Goal: Task Accomplishment & Management: Manage account settings

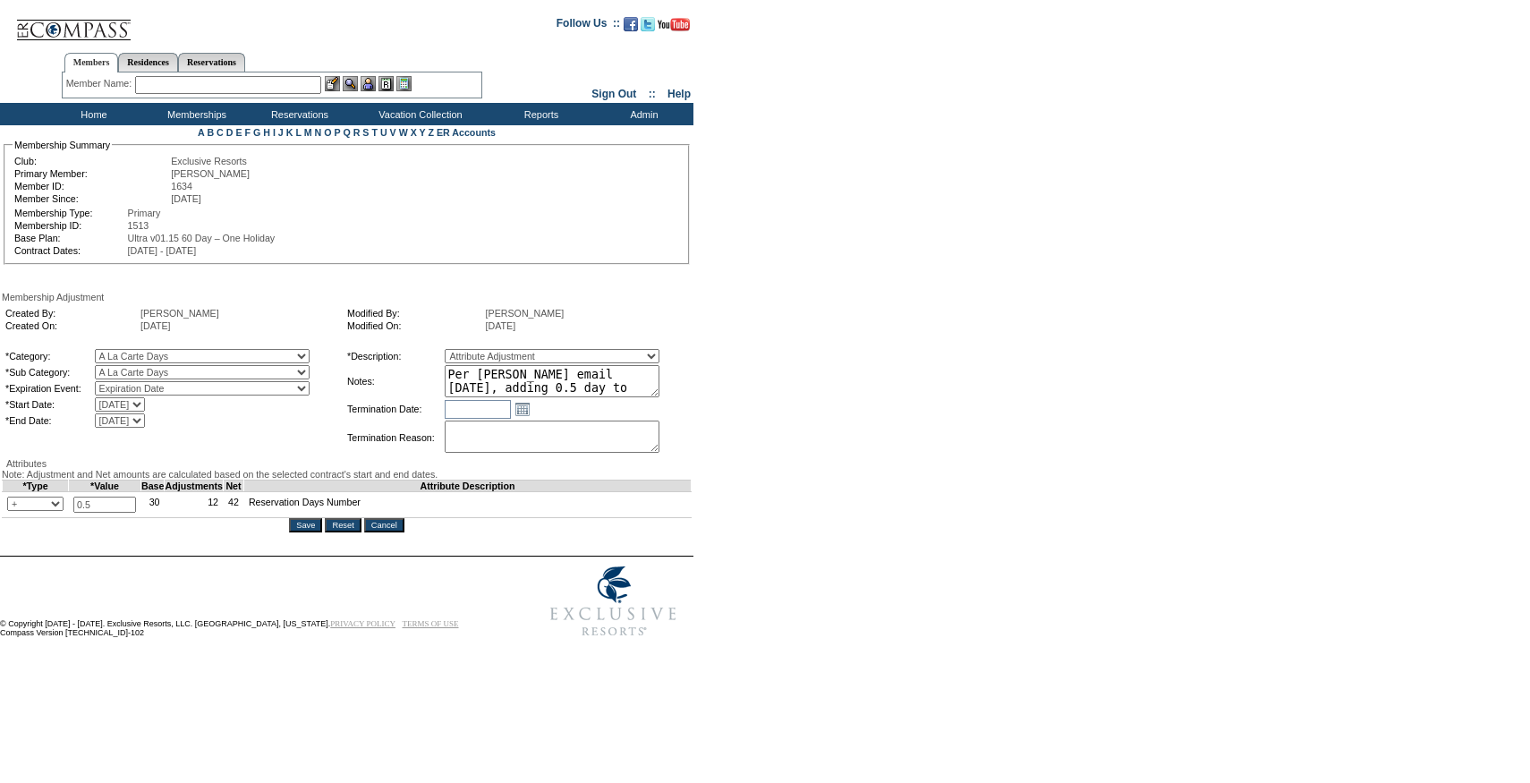
click at [398, 532] on input "Cancel" at bounding box center [384, 525] width 40 height 14
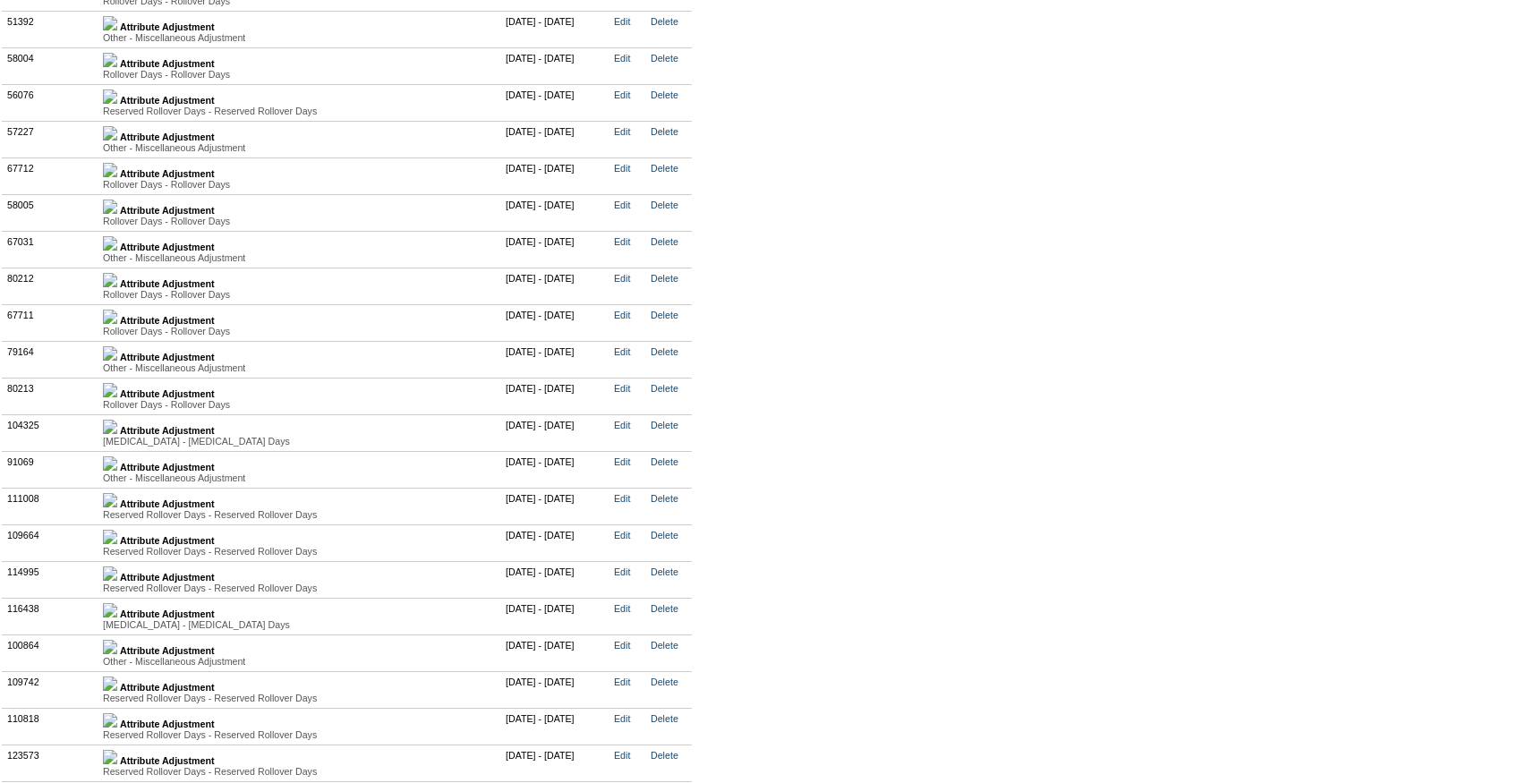
scroll to position [4509, 0]
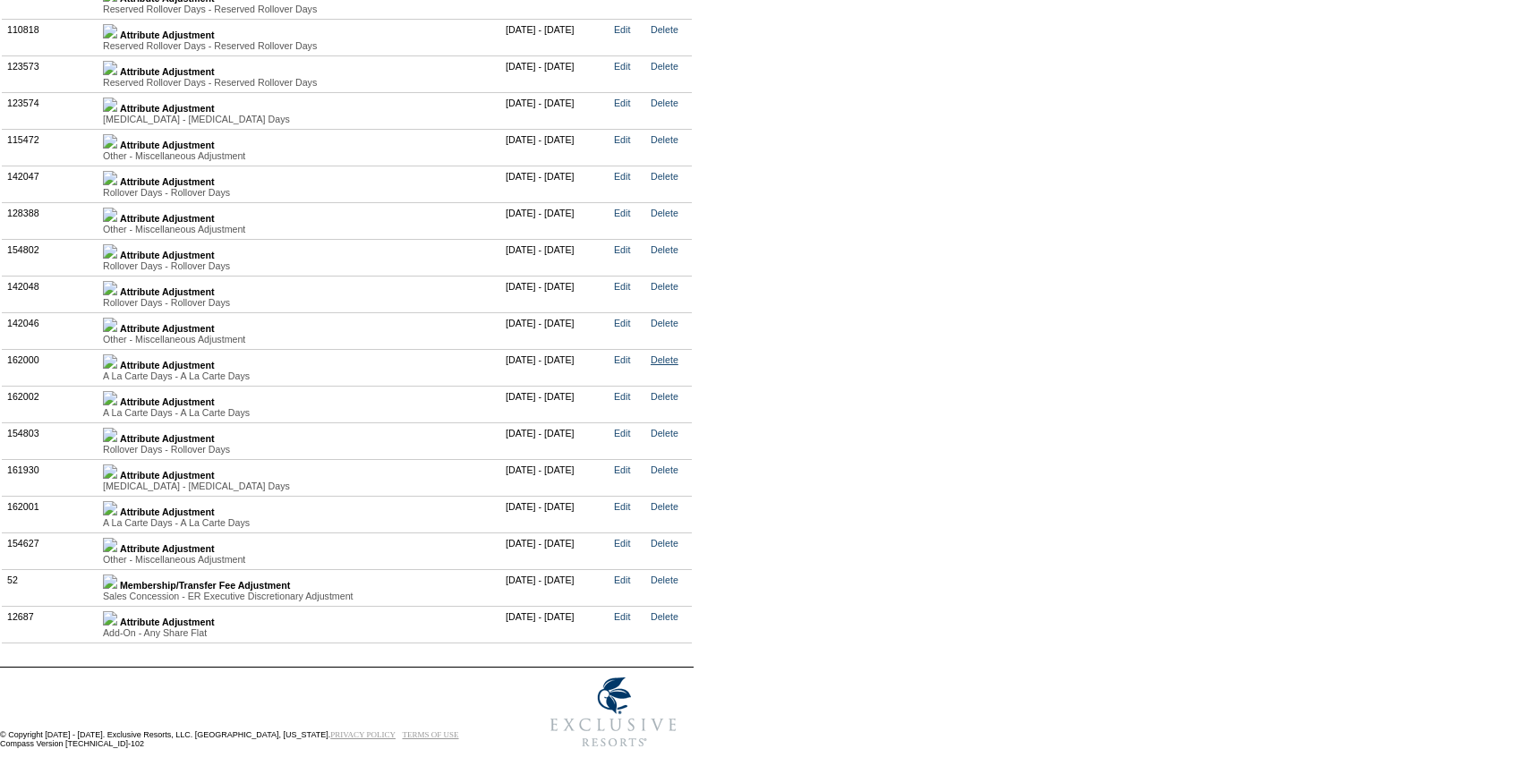
click at [678, 365] on link "Delete" at bounding box center [665, 359] width 28 height 11
click at [117, 481] on img at bounding box center [110, 473] width 14 height 14
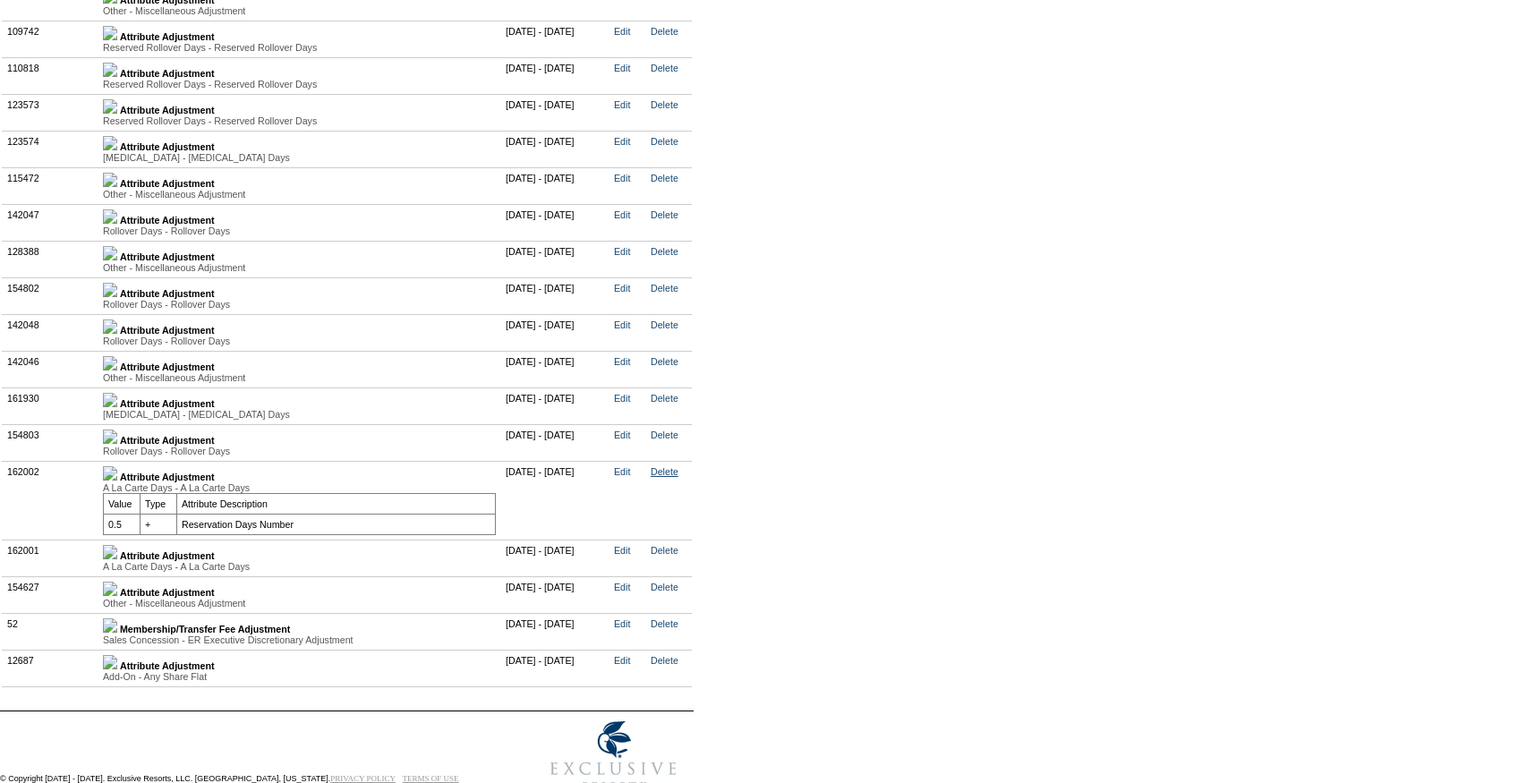
click at [678, 477] on link "Delete" at bounding box center [665, 471] width 28 height 11
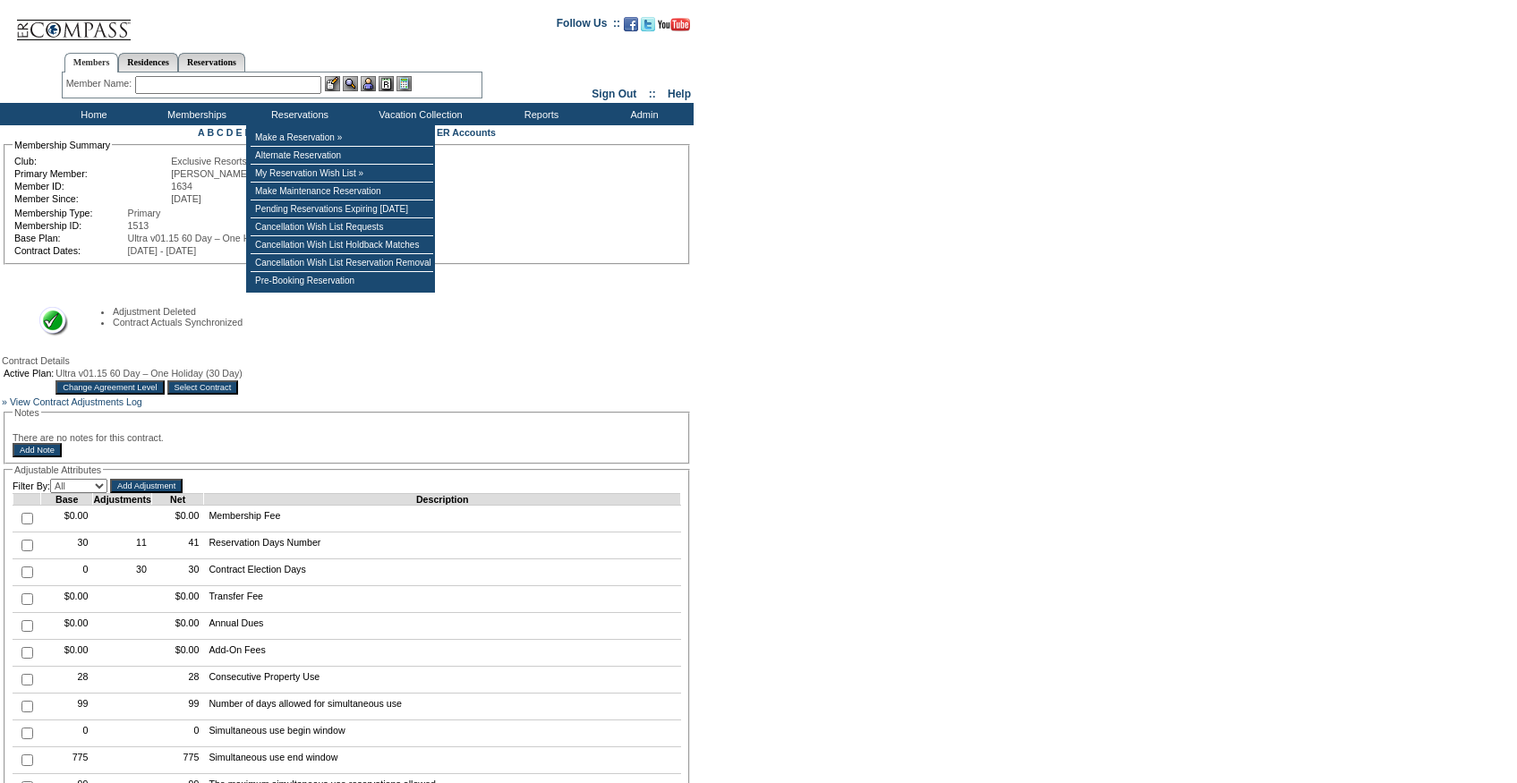
click at [234, 91] on input "text" at bounding box center [228, 85] width 186 height 18
click at [225, 78] on input "text" at bounding box center [228, 85] width 186 height 18
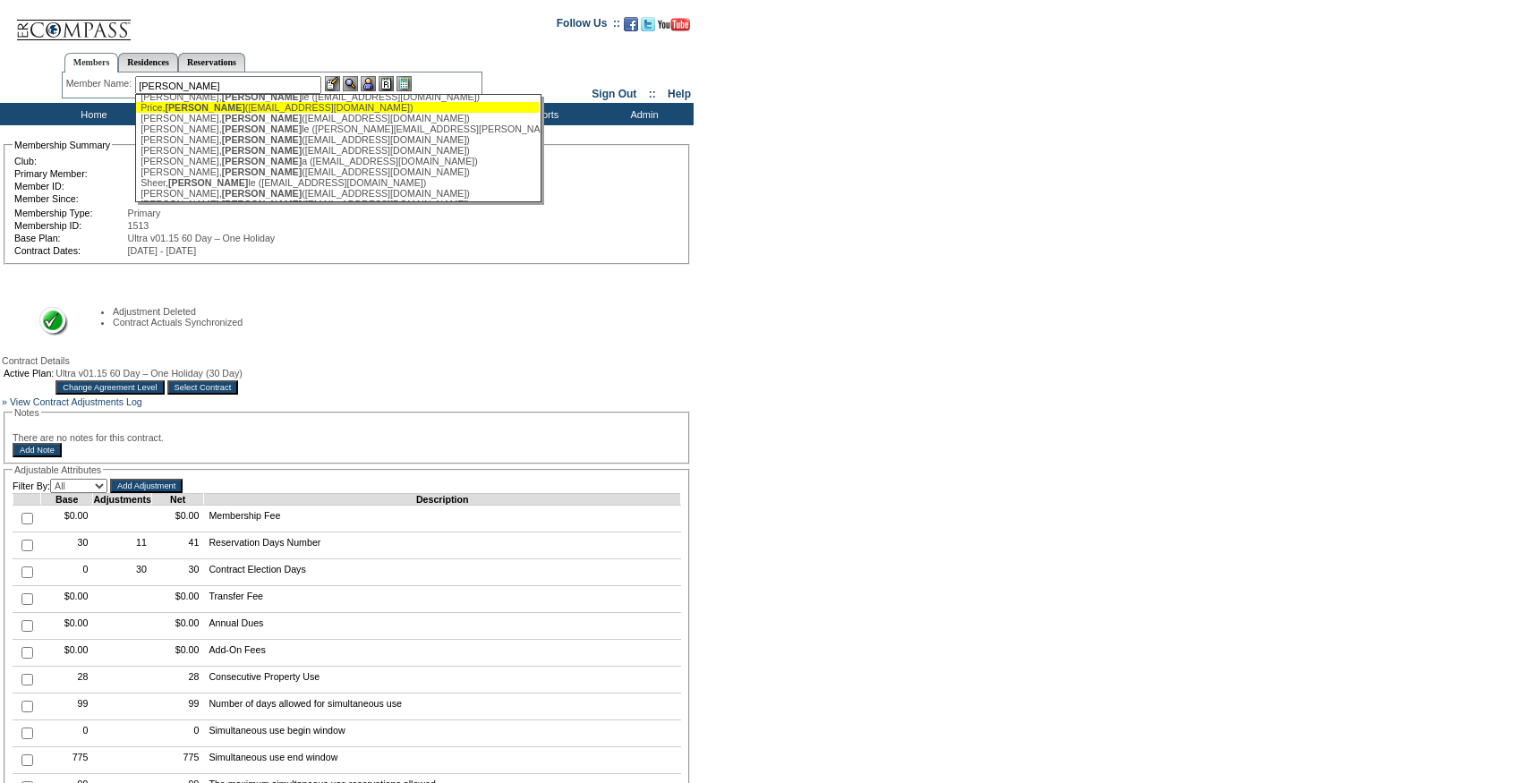
scroll to position [485, 0]
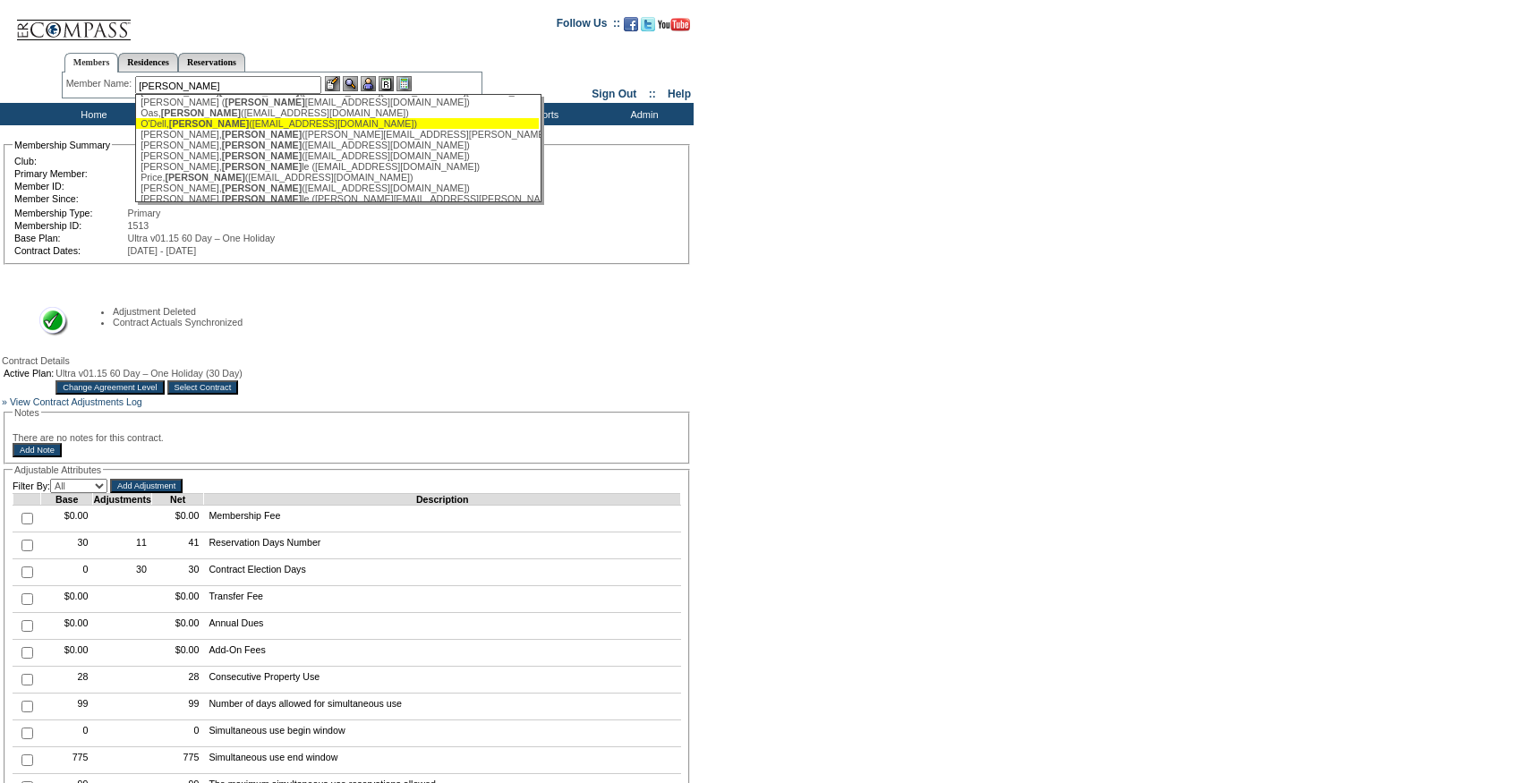
click at [201, 129] on span "[PERSON_NAME]" at bounding box center [209, 123] width 80 height 11
type input "[PERSON_NAME] ([EMAIL_ADDRESS][DOMAIN_NAME])"
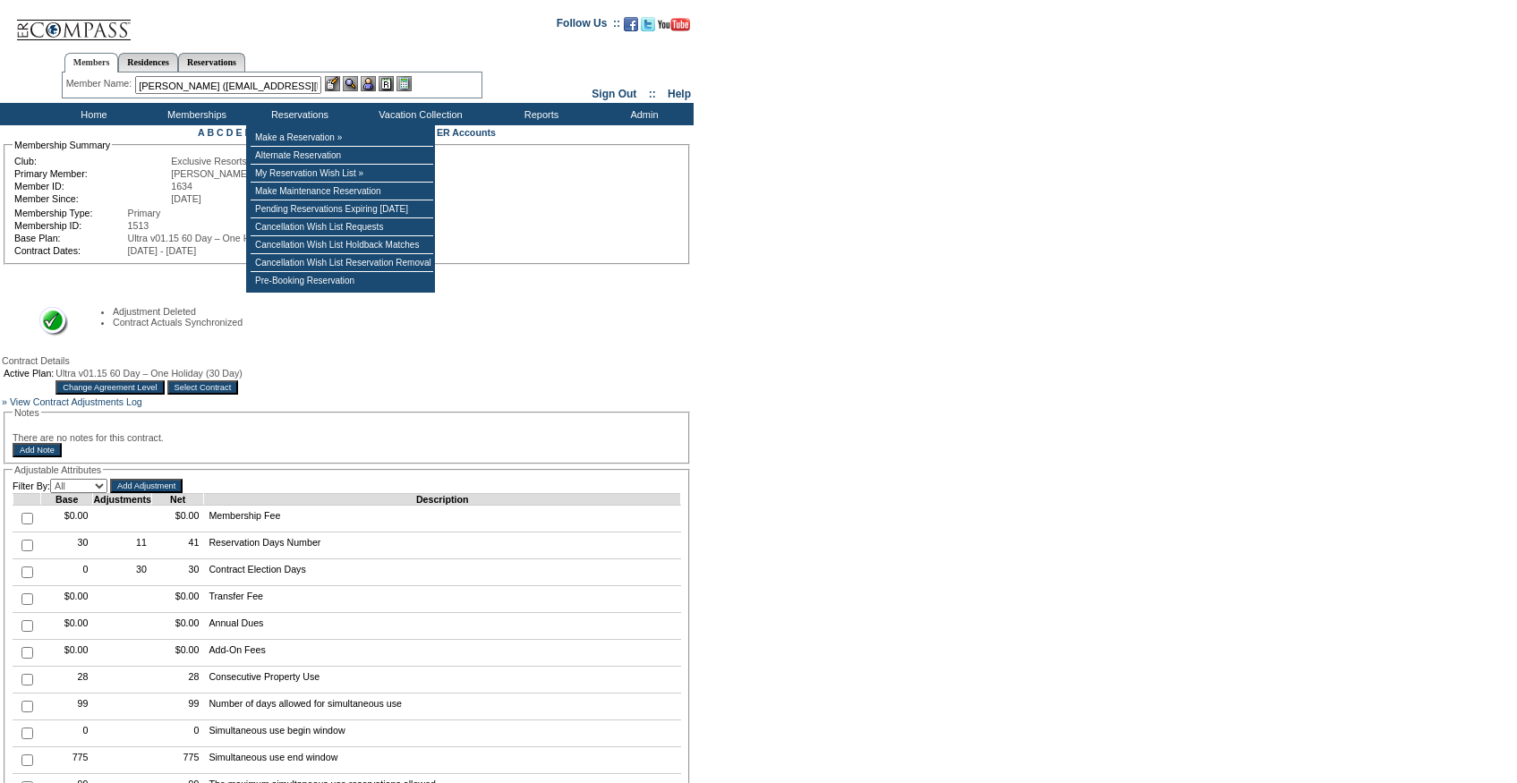
click at [370, 82] on img at bounding box center [368, 83] width 15 height 15
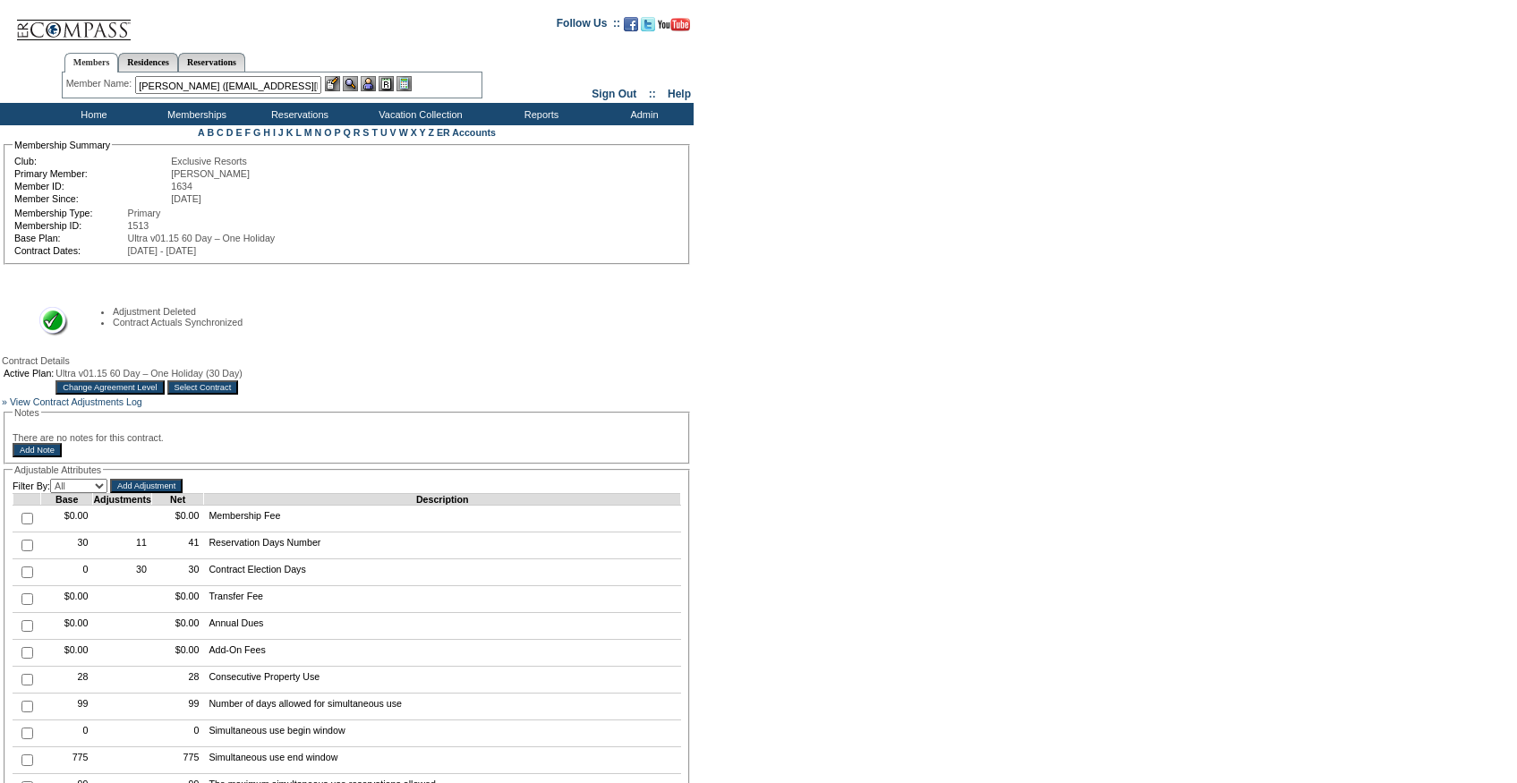
click at [335, 82] on img at bounding box center [332, 83] width 15 height 15
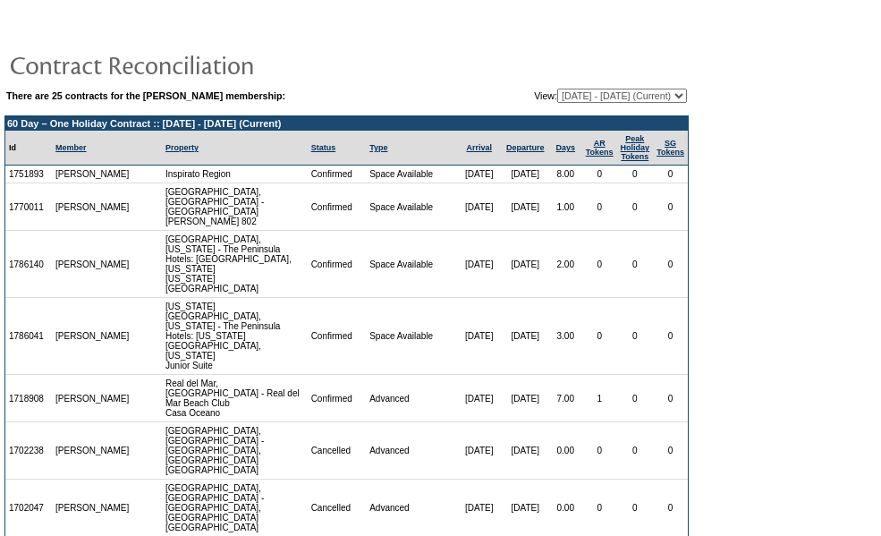
scroll to position [191, 0]
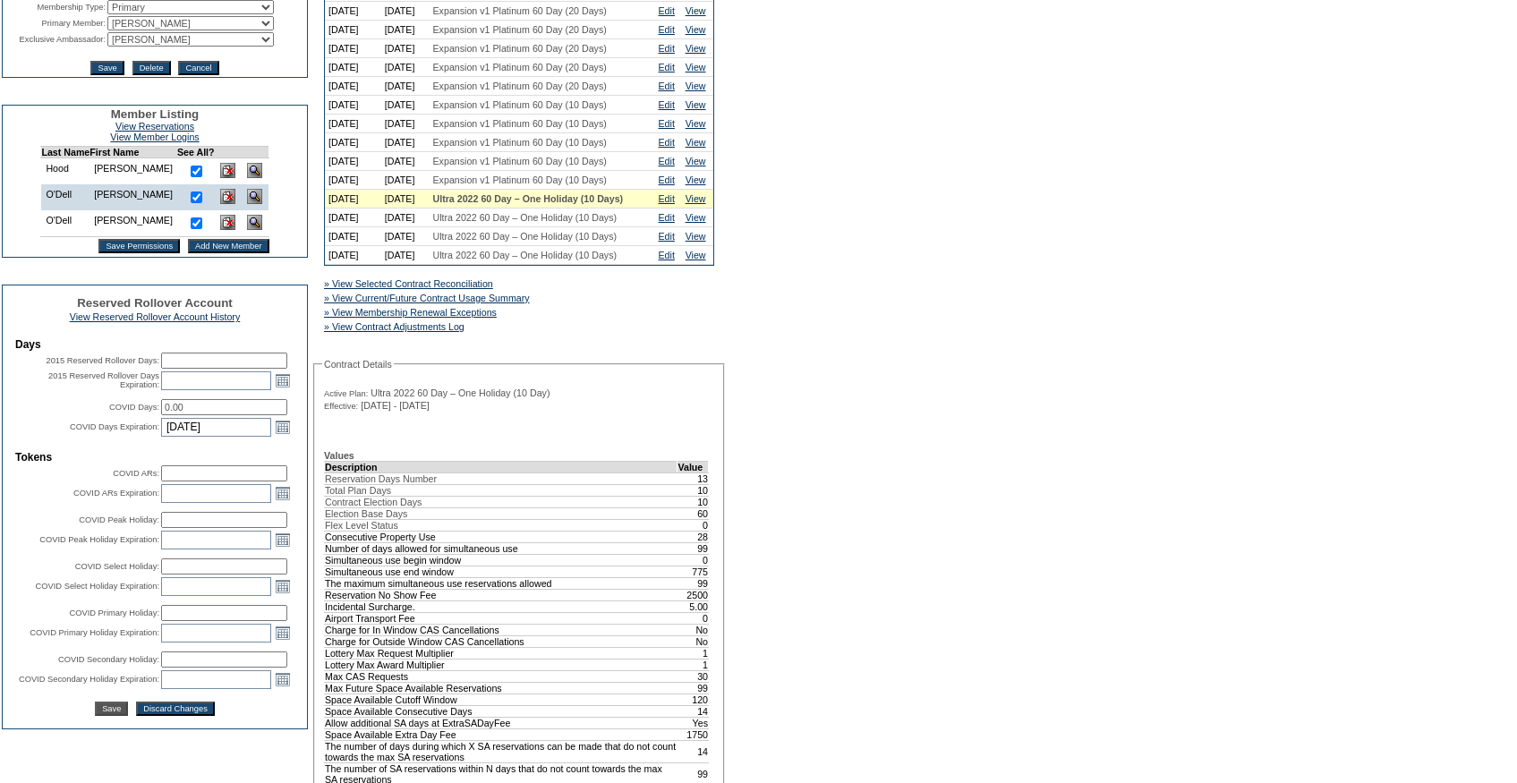
scroll to position [400, 0]
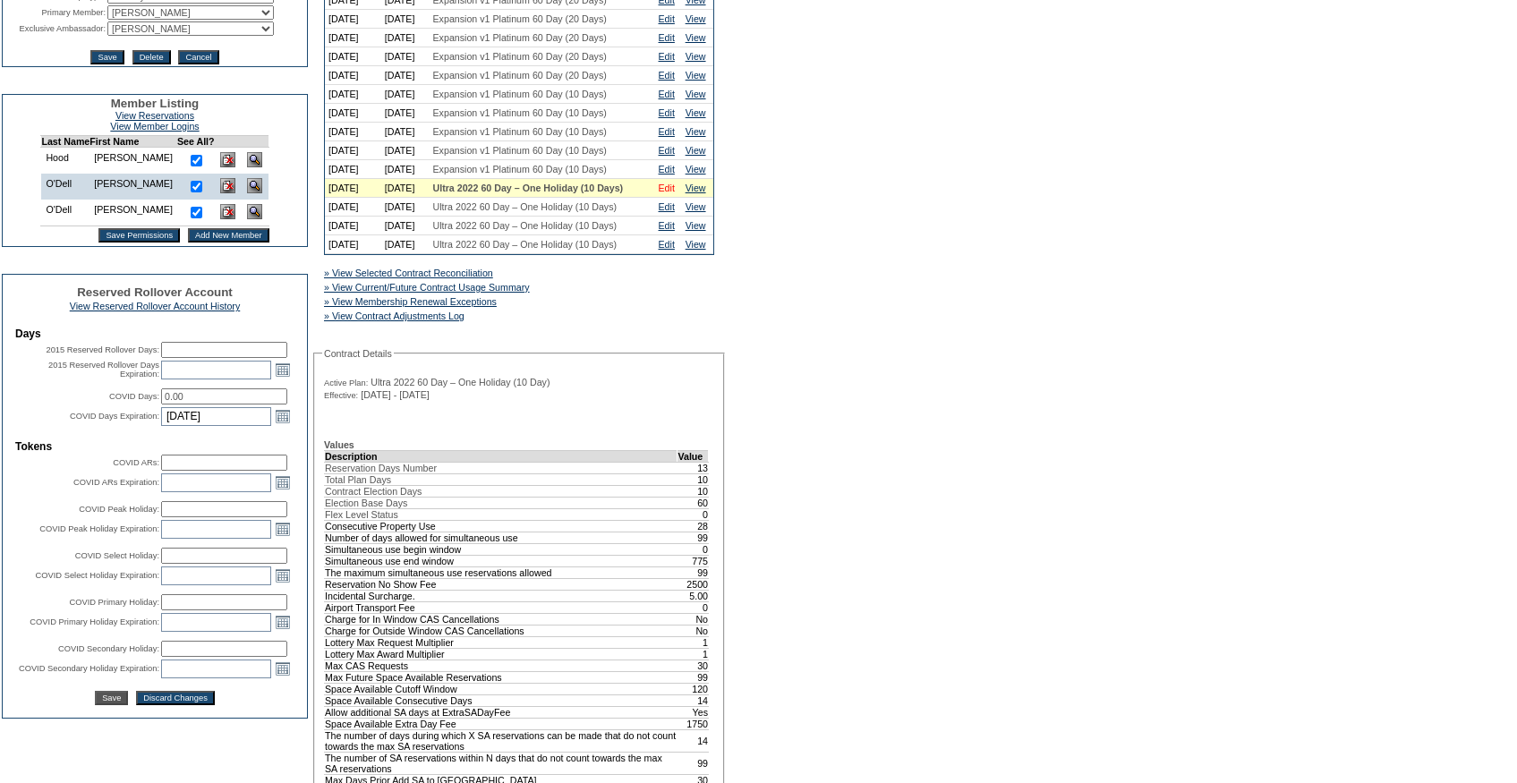
click at [665, 193] on link "Edit" at bounding box center [667, 188] width 16 height 11
